Goal: Information Seeking & Learning: Learn about a topic

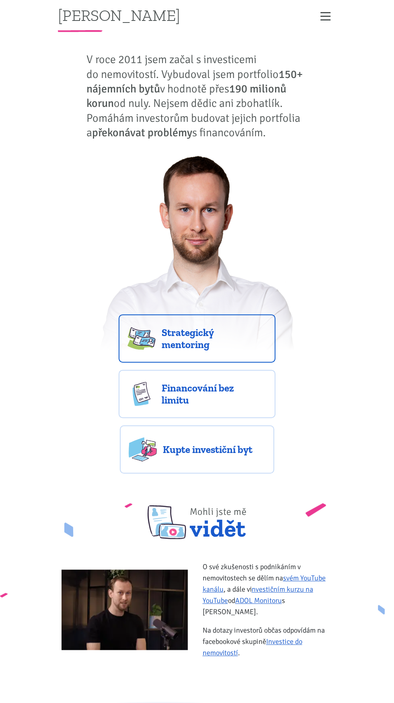
click at [179, 334] on span "Strategický mentoring" at bounding box center [214, 338] width 105 height 24
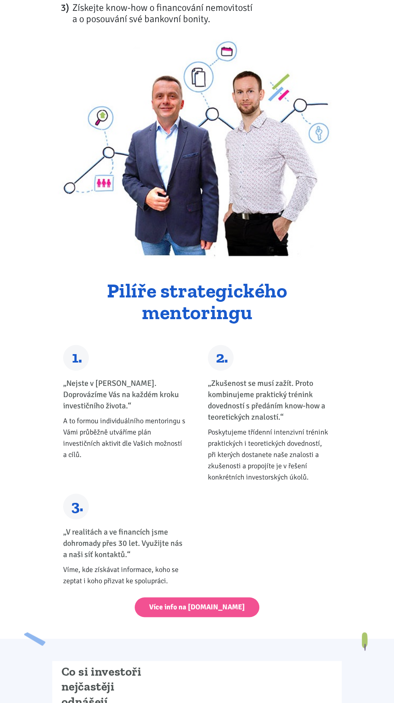
scroll to position [176, 0]
click at [223, 606] on link "Více info na strategickymentoring.cz" at bounding box center [197, 607] width 125 height 20
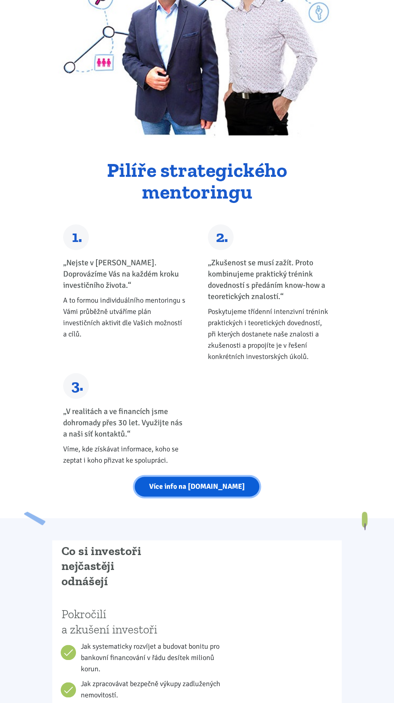
scroll to position [0, 0]
